Goal: Complete application form

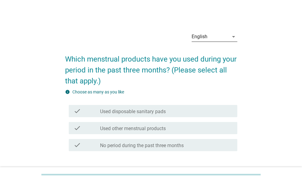
click at [206, 36] on div "English" at bounding box center [199, 36] width 16 height 5
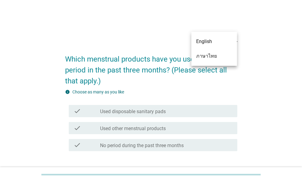
click at [209, 55] on div "ภาษาไทย" at bounding box center [214, 56] width 36 height 7
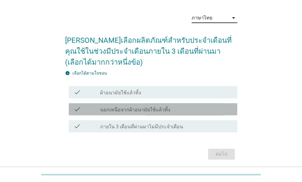
scroll to position [25, 0]
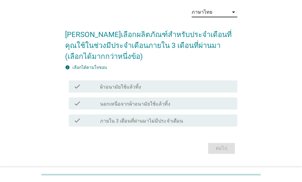
click at [158, 86] on div "check_box_outline_blank ผ้าอนามัยใช้แล้วทิ้ง" at bounding box center [166, 86] width 132 height 7
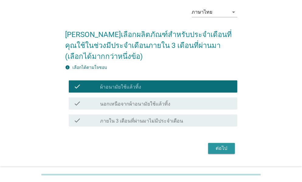
click at [216, 146] on div "ต่อไป" at bounding box center [221, 148] width 17 height 7
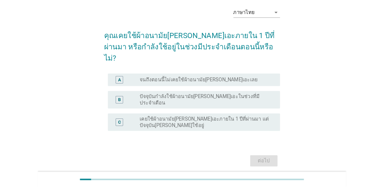
scroll to position [0, 0]
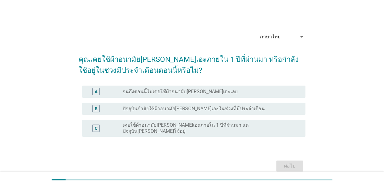
click at [246, 106] on div "radio_button_unchecked ปัจจุบันกำลังใช้ผ้าอนามัย[PERSON_NAME]เอะในช่วงที่มีประจ…" at bounding box center [209, 108] width 173 height 6
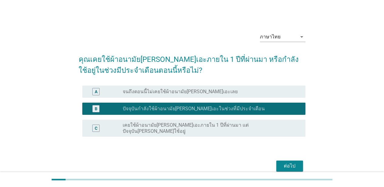
click at [285, 162] on div "ต่อไป" at bounding box center [289, 165] width 17 height 7
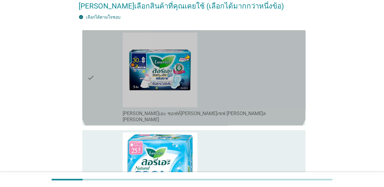
scroll to position [53, 0]
click at [246, 98] on div "check_box_outline_blank [PERSON_NAME]เอะ ซอฟท์[PERSON_NAME]เซฟ [PERSON_NAME]ล […" at bounding box center [212, 78] width 178 height 90
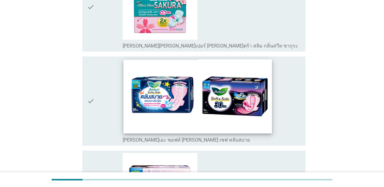
scroll to position [314, 0]
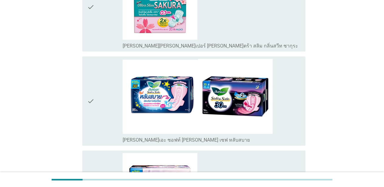
click at [297, 124] on div "check_box_outline_blank [PERSON_NAME]เอะ ซอฟท์ [PERSON_NAME] เซฟ หลับสบาย" at bounding box center [212, 101] width 178 height 84
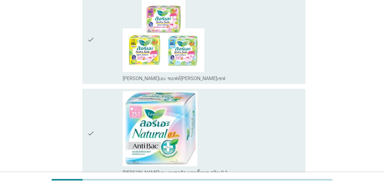
click at [270, 51] on div "check_box_outline_blank [PERSON_NAME]เอะ ซอฟท์[PERSON_NAME]เซฟ" at bounding box center [212, 39] width 178 height 84
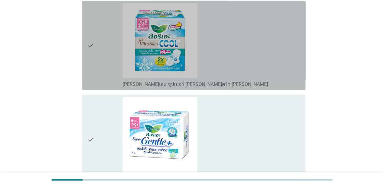
click at [262, 61] on div "check_box_outline_blank [PERSON_NAME]เอะ ซุปเปอร์ [PERSON_NAME]ตร้า [PERSON_NAM…" at bounding box center [212, 45] width 178 height 84
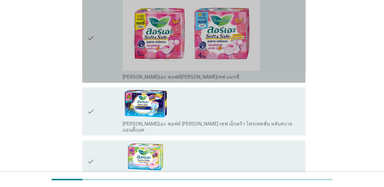
click at [282, 56] on div "check_box_outline_blank [PERSON_NAME]เอะ ซอฟท์[PERSON_NAME]เซฟ แมกซี่" at bounding box center [212, 38] width 178 height 84
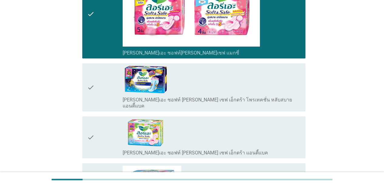
click at [295, 28] on div "check_box_outline_blank [PERSON_NAME]เอะ ซอฟท์[PERSON_NAME]เซฟ แมกซี่" at bounding box center [212, 14] width 178 height 84
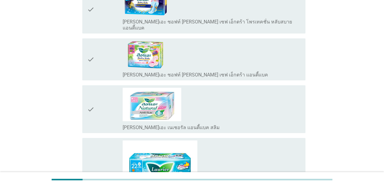
click at [273, 53] on div "check_box_outline_blank [PERSON_NAME]เอะ ซอฟท์ [PERSON_NAME] เซฟ เอ็กตร้า แอนตี…" at bounding box center [212, 59] width 178 height 37
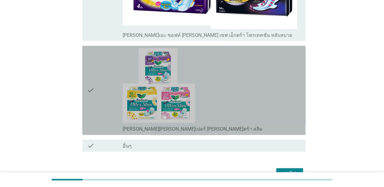
scroll to position [1374, 0]
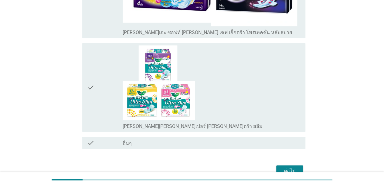
click at [293, 167] on div "ต่อไป" at bounding box center [289, 170] width 17 height 7
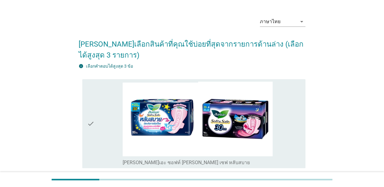
scroll to position [81, 0]
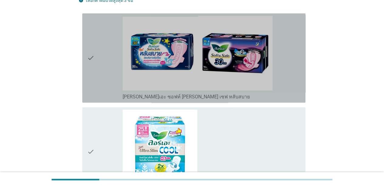
click at [301, 78] on div "check check_box_outline_blank [PERSON_NAME]เอะ ซอฟท์ [PERSON_NAME] เซฟ หลับสบาย" at bounding box center [193, 57] width 223 height 89
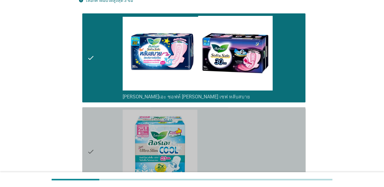
click at [301, 136] on div "check check_box_outline_blank [PERSON_NAME]เอะ ซุปเปอร์ [PERSON_NAME]ตร้า [PERS…" at bounding box center [193, 151] width 223 height 89
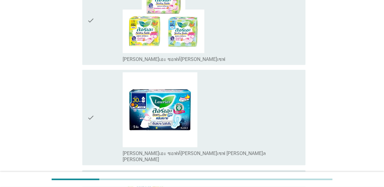
click at [290, 88] on div "check_box_outline_blank [PERSON_NAME]เอะ ซอฟท์[PERSON_NAME]เซฟ [PERSON_NAME]ล […" at bounding box center [212, 117] width 178 height 90
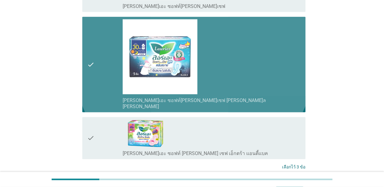
click at [272, 72] on div "check_box_outline_blank [PERSON_NAME]เอะ ซอฟท์[PERSON_NAME]เซฟ [PERSON_NAME]ล […" at bounding box center [212, 64] width 178 height 90
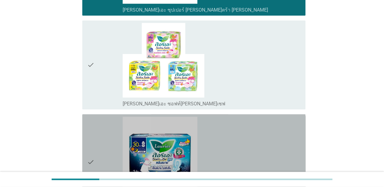
click at [275, 84] on div "check_box_outline_blank [PERSON_NAME]เอะ ซอฟท์[PERSON_NAME]เซฟ" at bounding box center [212, 65] width 178 height 84
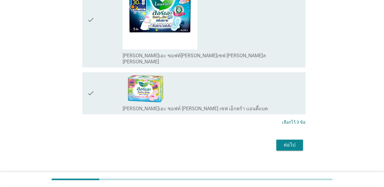
scroll to position [403, 0]
click at [293, 141] on div "ต่อไป" at bounding box center [289, 144] width 17 height 7
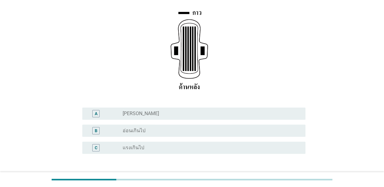
scroll to position [87, 0]
click at [228, 107] on div "A radio_button_unchecked [PERSON_NAME]" at bounding box center [193, 113] width 223 height 12
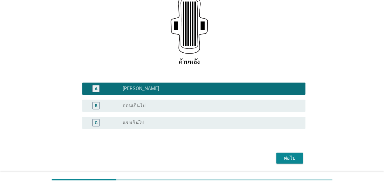
scroll to position [112, 0]
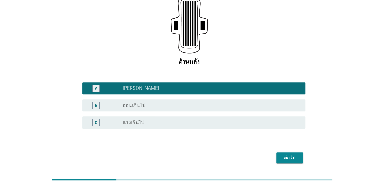
click at [248, 102] on div "radio_button_unchecked อ่อนเกินไป" at bounding box center [209, 105] width 173 height 6
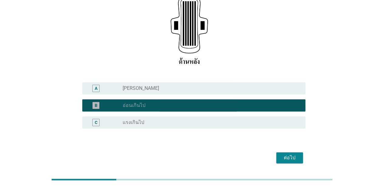
click at [259, 116] on div "C radio_button_unchecked แรงเกินไป" at bounding box center [193, 122] width 223 height 12
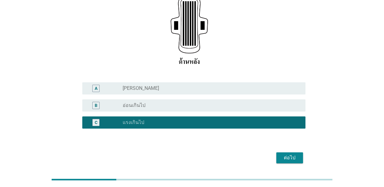
click at [296, 154] on div "ต่อไป" at bounding box center [289, 157] width 17 height 7
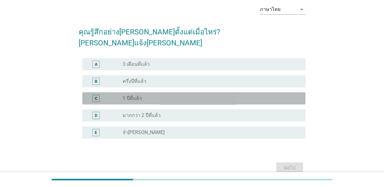
scroll to position [29, 0]
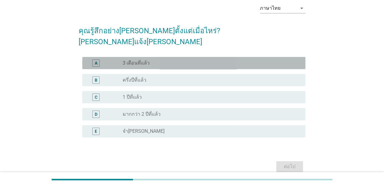
click at [220, 60] on div "radio_button_unchecked 3 เดือนที่แล้ว" at bounding box center [209, 63] width 173 height 6
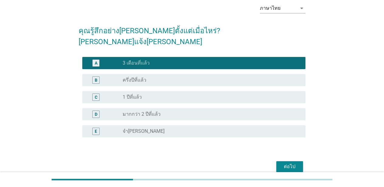
click at [284, 161] on button "ต่อไป" at bounding box center [289, 166] width 27 height 11
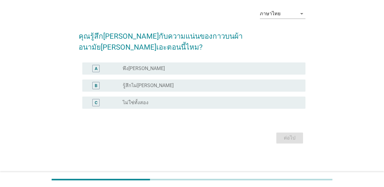
scroll to position [0, 0]
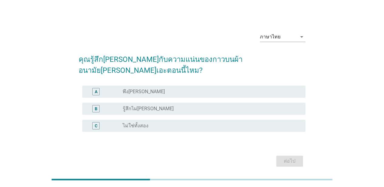
click at [234, 88] on div "radio_button_unchecked พึง[PERSON_NAME]" at bounding box center [209, 91] width 173 height 6
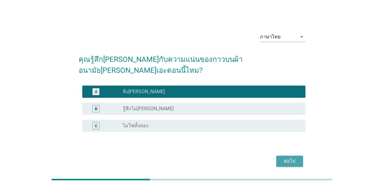
click at [288, 157] on div "ต่อไป" at bounding box center [289, 160] width 17 height 7
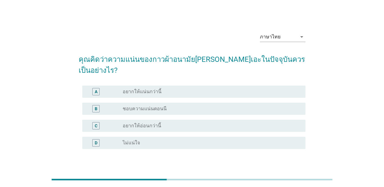
click at [239, 100] on div "B radio_button_unchecked ชอบความแน่นตอนนี" at bounding box center [192, 108] width 227 height 17
click at [256, 119] on div "C radio_button_unchecked อยากให้อ่อนกว่านี้" at bounding box center [193, 125] width 223 height 12
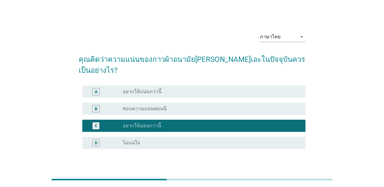
click at [297, 174] on div "ต่อไป" at bounding box center [289, 177] width 17 height 7
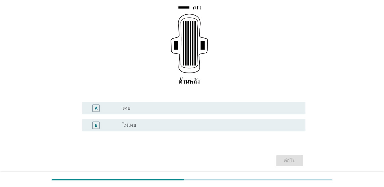
scroll to position [93, 0]
click at [239, 104] on div "radio_button_unchecked เคย" at bounding box center [209, 107] width 173 height 6
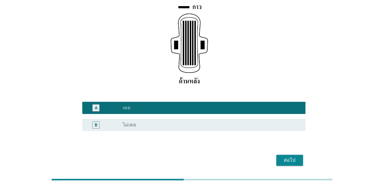
click at [283, 156] on div "ต่อไป" at bounding box center [289, 159] width 17 height 7
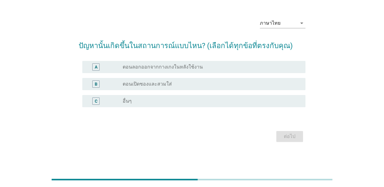
scroll to position [0, 0]
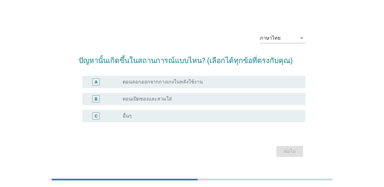
click at [237, 81] on div "radio_button_unchecked ตอนลอกออกจากกางเกงในหลังใช้งาน" at bounding box center [209, 82] width 173 height 6
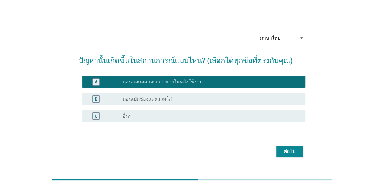
click at [285, 152] on div "ต่อไป" at bounding box center [289, 150] width 17 height 7
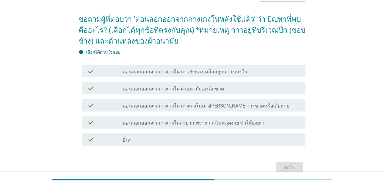
scroll to position [50, 0]
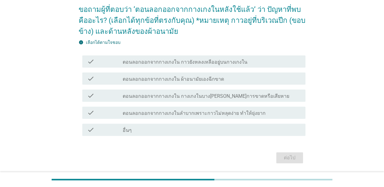
click at [237, 62] on label "ตอนลอกออกจากกางเกงใน กาวยังหลงเหลืออยู่บนกางเกงใน" at bounding box center [185, 62] width 125 height 6
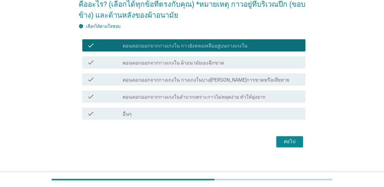
scroll to position [67, 0]
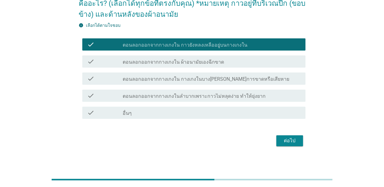
click at [288, 134] on div "ต่อไป" at bounding box center [192, 140] width 227 height 15
click at [287, 139] on div "ต่อไป" at bounding box center [289, 140] width 17 height 7
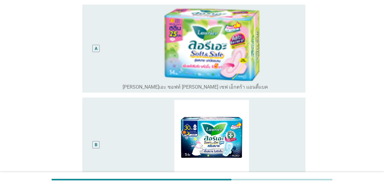
click at [301, 50] on div "A radio_button_unchecked [PERSON_NAME]เอะ ซอฟท์ [PERSON_NAME] เซฟ เอ็กตร้า แอนต…" at bounding box center [193, 49] width 223 height 88
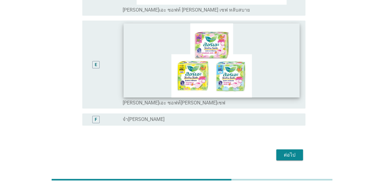
click at [262, 65] on img at bounding box center [212, 60] width 176 height 74
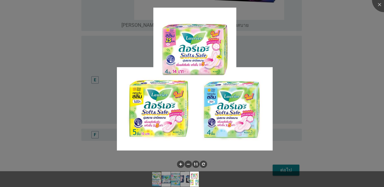
click at [301, 87] on div at bounding box center [192, 93] width 384 height 187
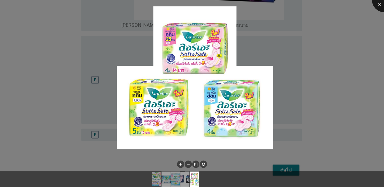
click at [301, 3] on div at bounding box center [384, 0] width 24 height 24
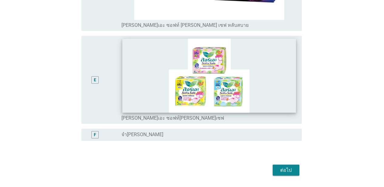
click at [285, 56] on div at bounding box center [192, 93] width 384 height 187
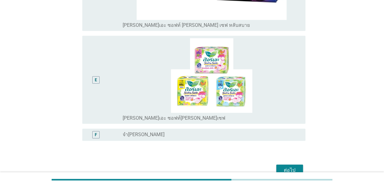
click at [99, 72] on div "E" at bounding box center [96, 79] width 18 height 83
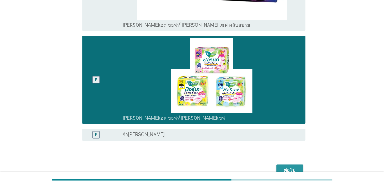
click at [290, 166] on div "ต่อไป" at bounding box center [289, 169] width 17 height 7
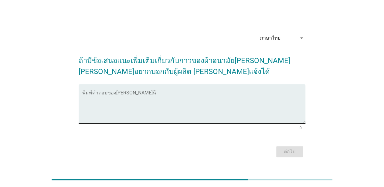
click at [250, 91] on div "พิมพ์คำตอบของ[PERSON_NAME]นี่" at bounding box center [193, 103] width 223 height 39
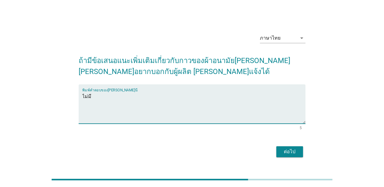
type textarea "ไม่มี"
click at [295, 152] on div "ต่อไป" at bounding box center [289, 151] width 17 height 7
